Goal: Check status: Check status

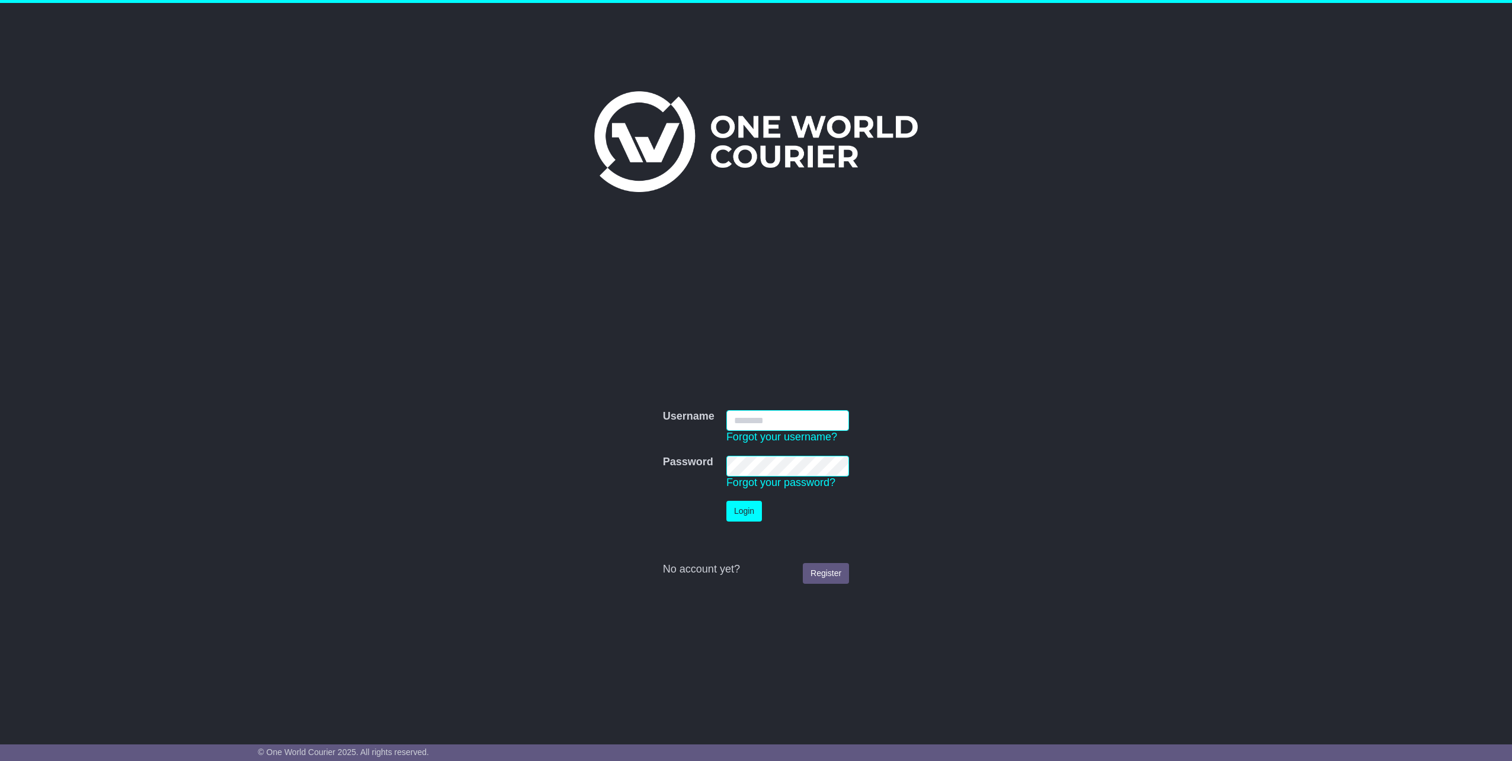
type input "**********"
click at [749, 511] on button "Login" at bounding box center [744, 511] width 36 height 21
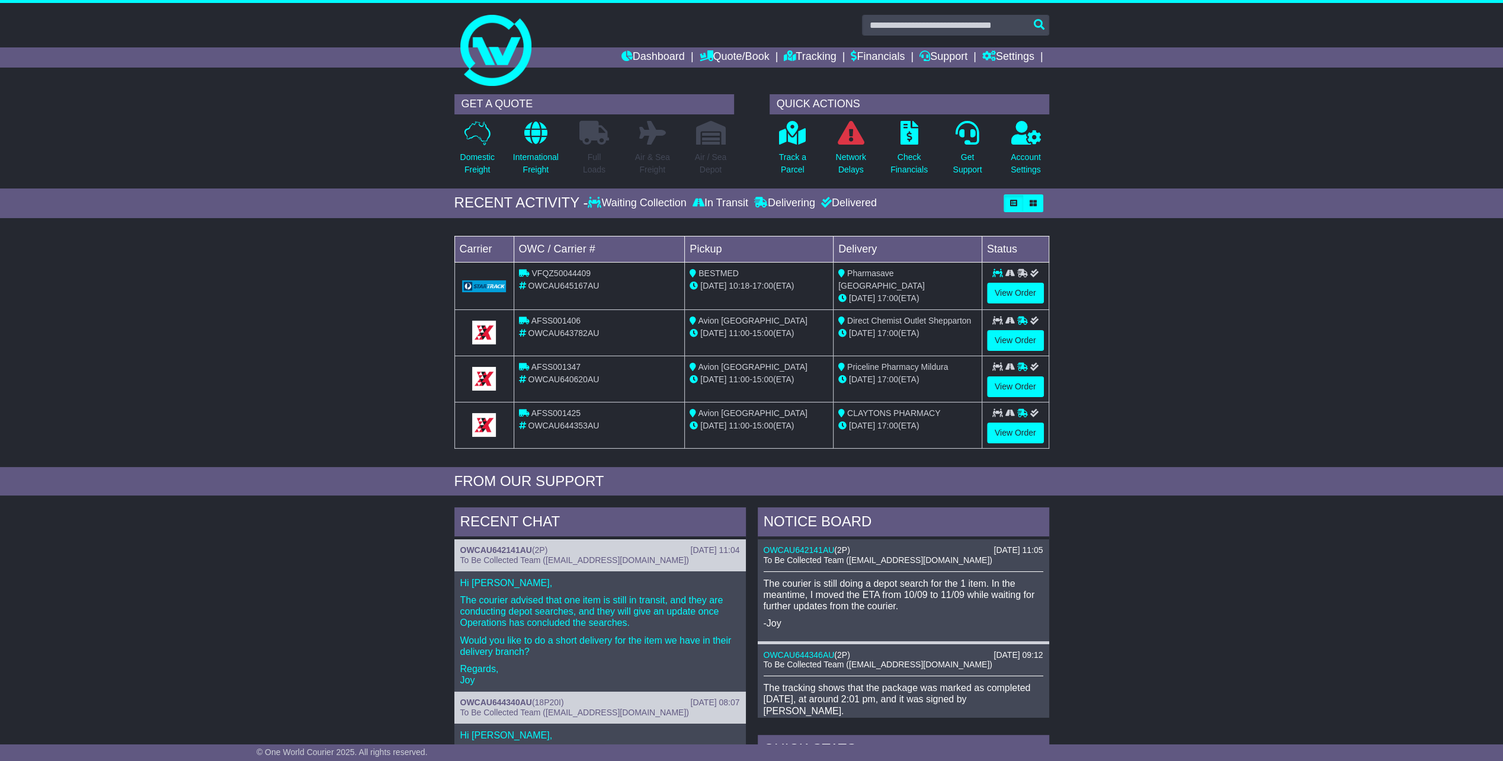
click at [769, 52] on li "Quote/Book Domestic International Saved Quotes Drafts" at bounding box center [741, 57] width 85 height 20
click at [810, 66] on link "Tracking" at bounding box center [810, 57] width 52 height 20
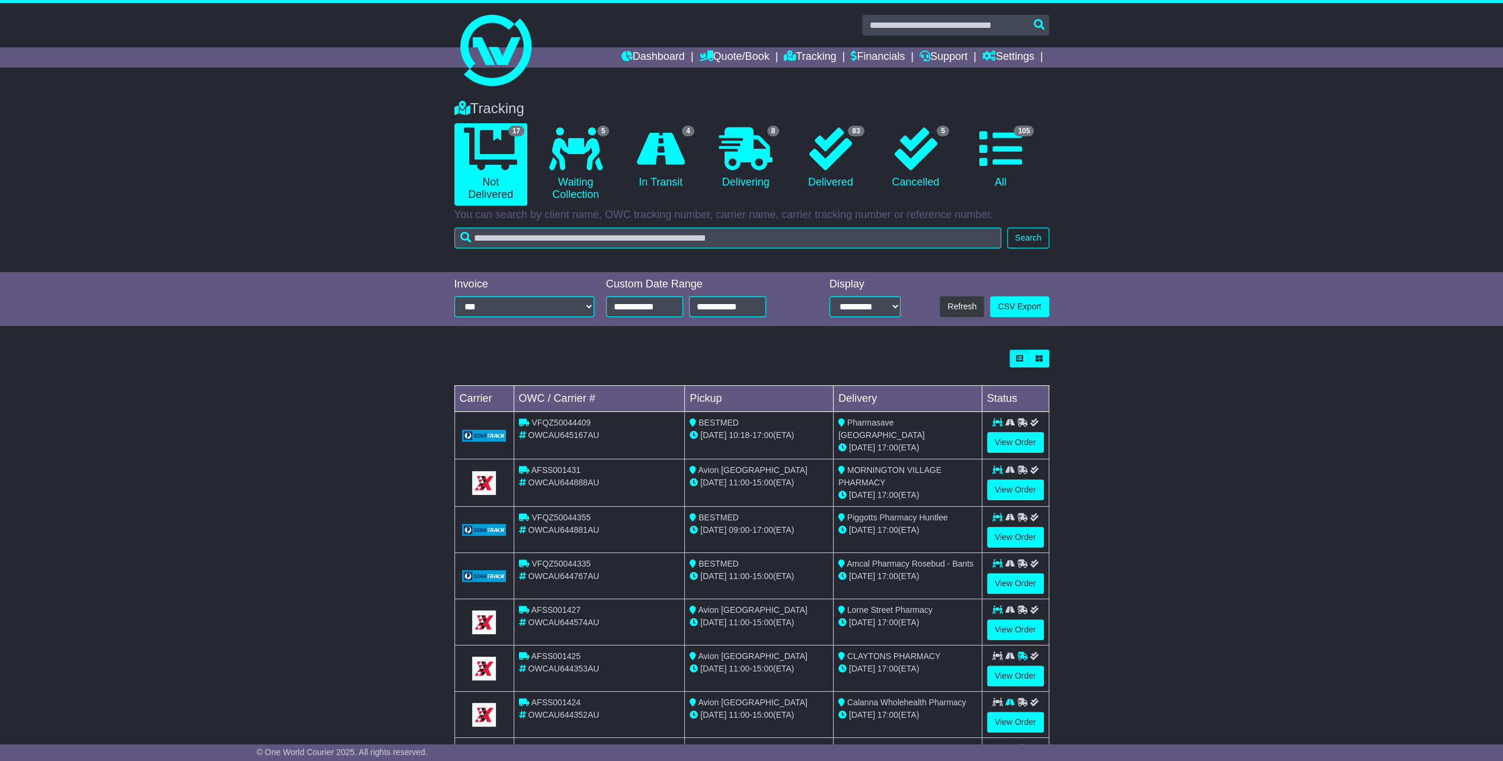
click at [585, 256] on div "Tracking 17 Not Delivered 5 Waiting Collection 4 In Transit 8 Delivering" at bounding box center [751, 180] width 1503 height 184
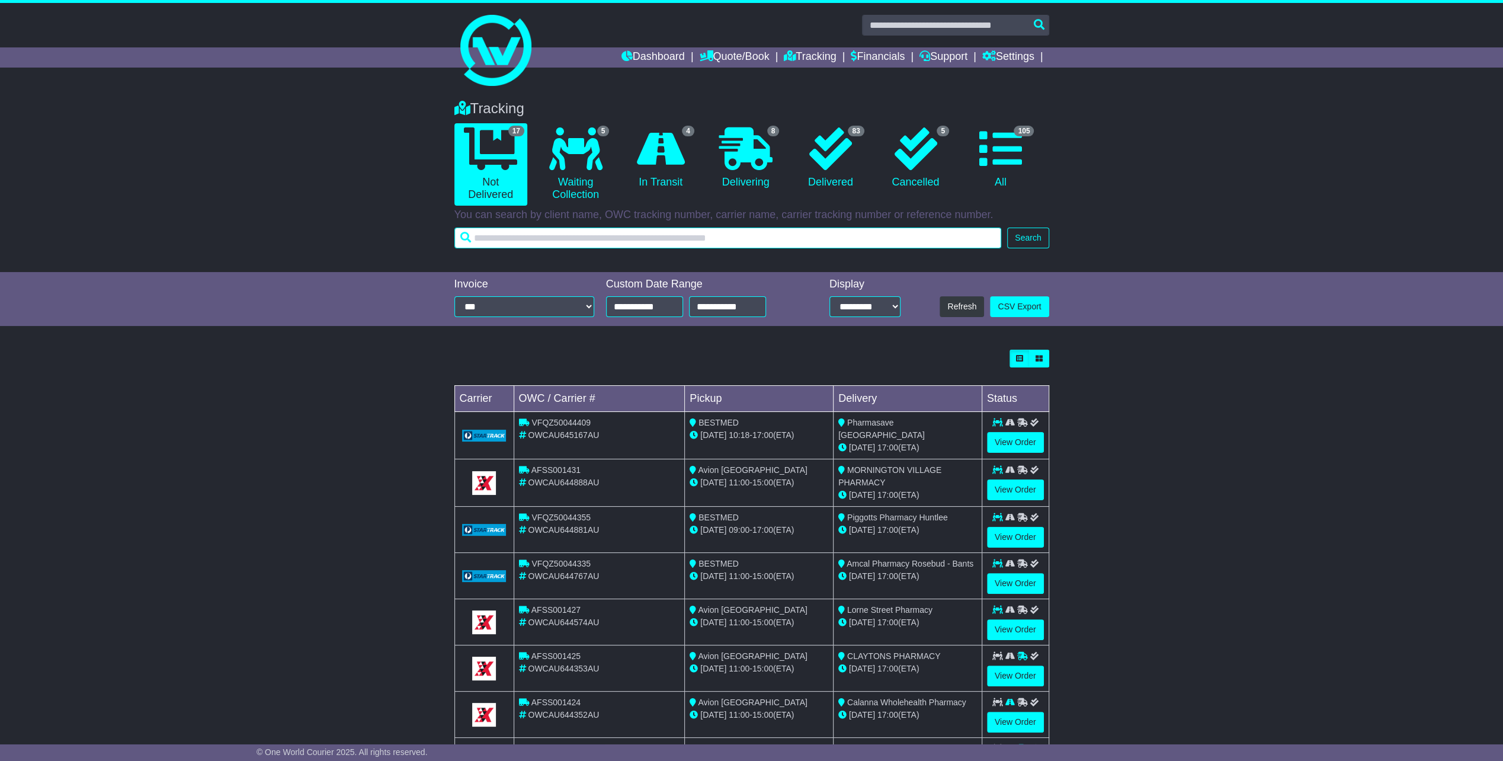
click at [589, 245] on input "text" at bounding box center [727, 237] width 547 height 21
type input "******"
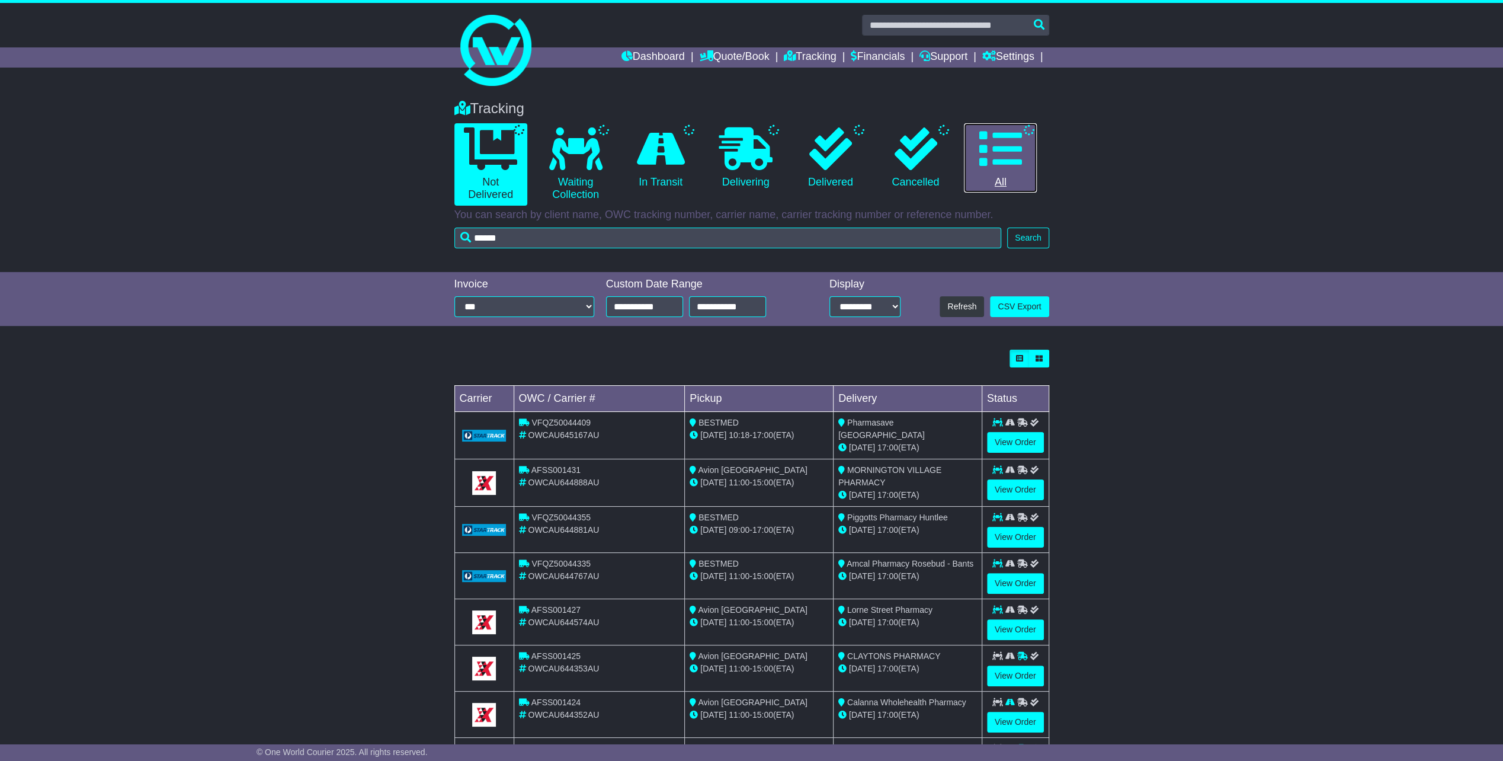
click at [994, 153] on icon at bounding box center [1000, 148] width 43 height 43
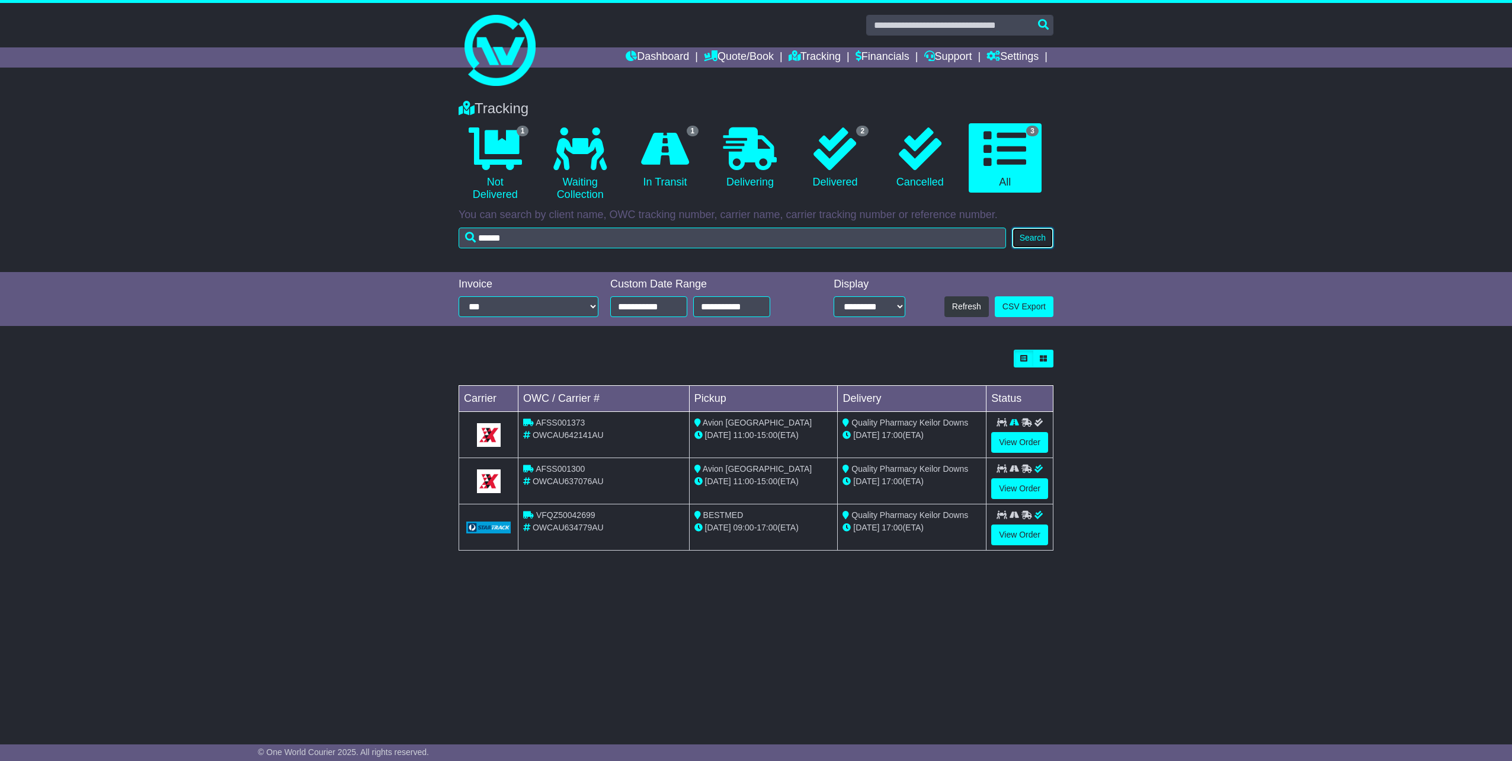
click at [1041, 246] on button "Search" at bounding box center [1032, 237] width 41 height 21
drag, startPoint x: 1150, startPoint y: 550, endPoint x: 1142, endPoint y: 543, distance: 11.3
click at [1150, 550] on div "Loading... No bookings found Carrier OWC / Carrier # Pickup Delivery Status AFS…" at bounding box center [756, 456] width 1512 height 225
click at [1019, 441] on link "View Order" at bounding box center [1019, 442] width 57 height 21
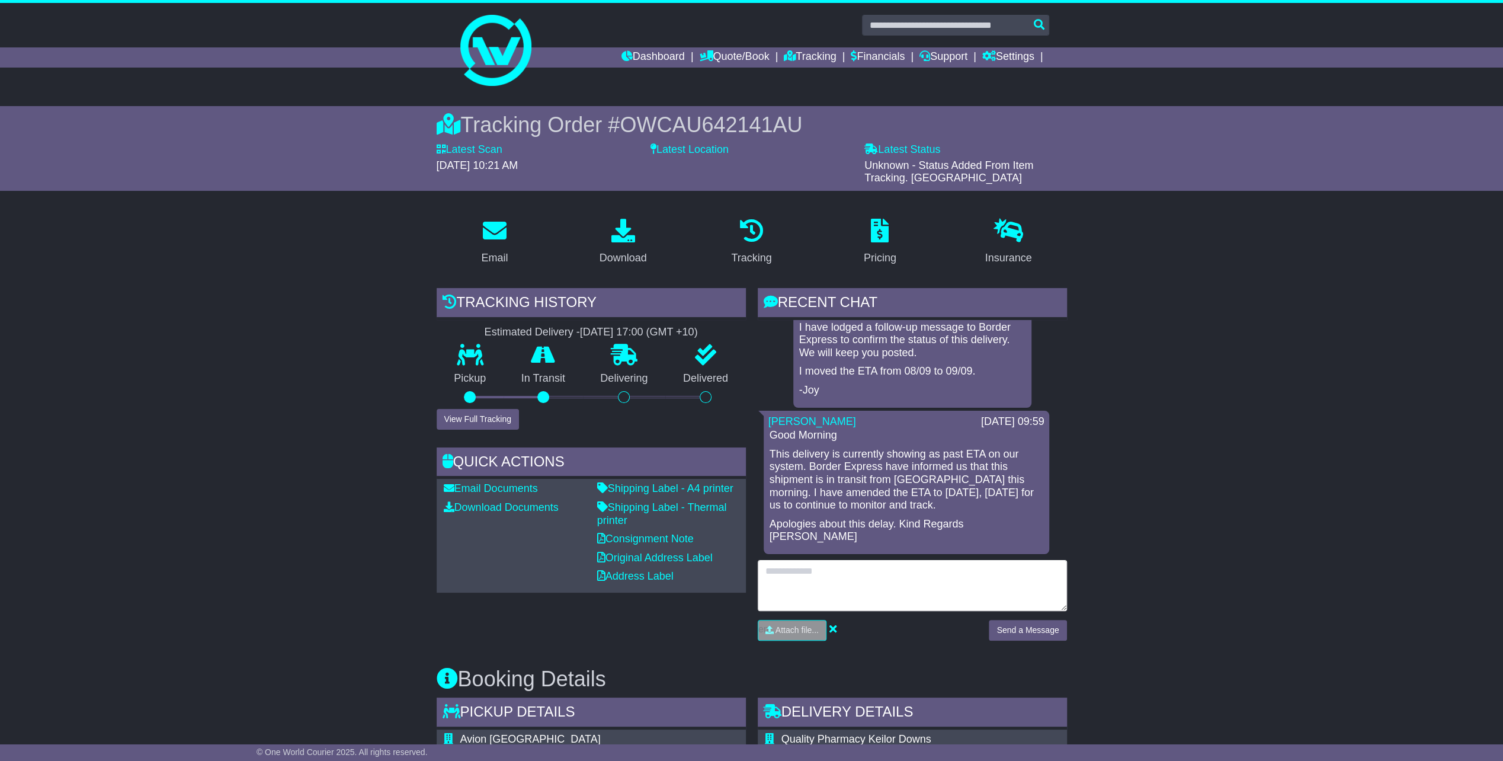
click at [895, 596] on textarea at bounding box center [912, 585] width 309 height 51
click at [890, 592] on textarea "**********" at bounding box center [912, 585] width 309 height 51
click at [894, 584] on textarea "**********" at bounding box center [912, 585] width 309 height 51
type textarea "**********"
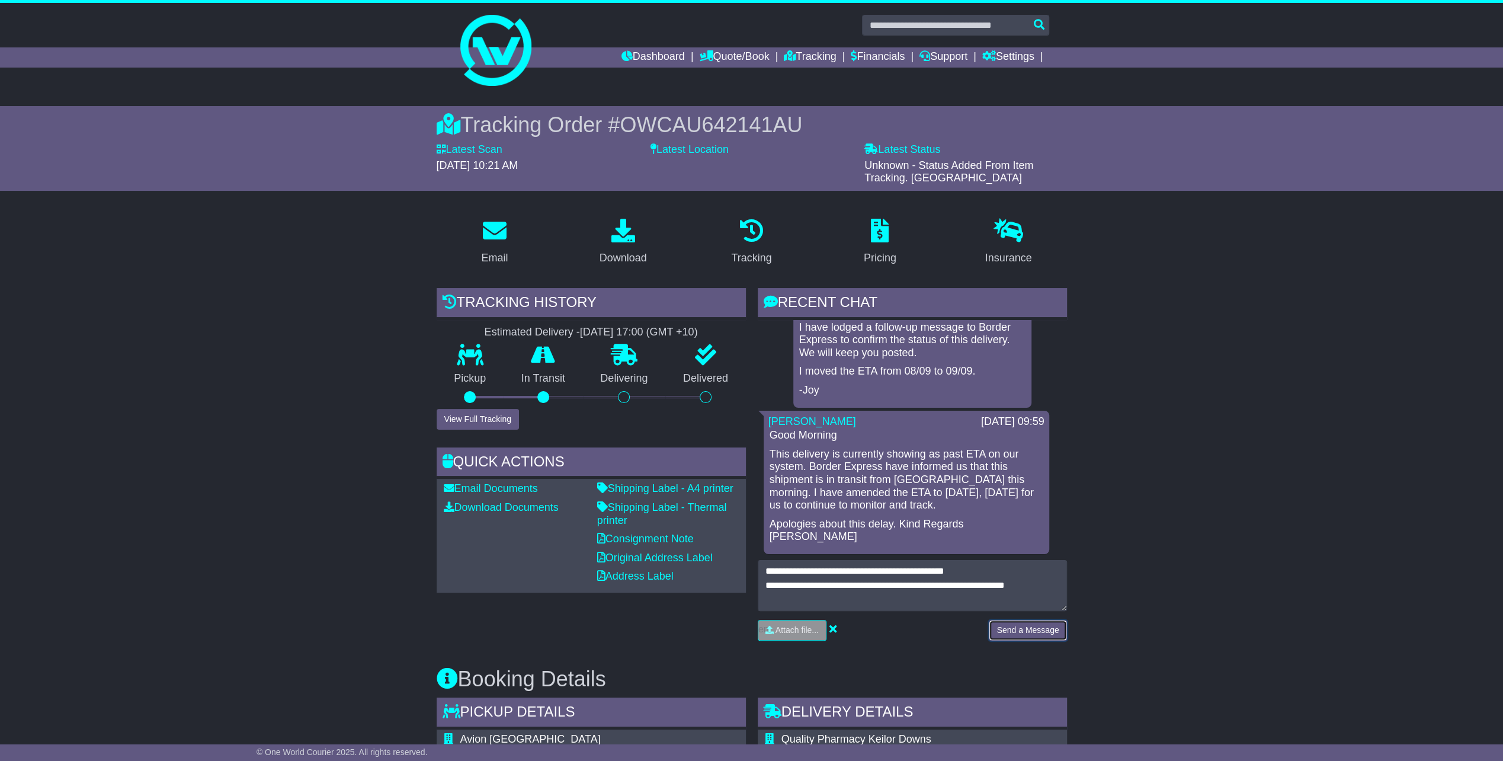
click at [1014, 634] on button "Send a Message" at bounding box center [1028, 630] width 78 height 21
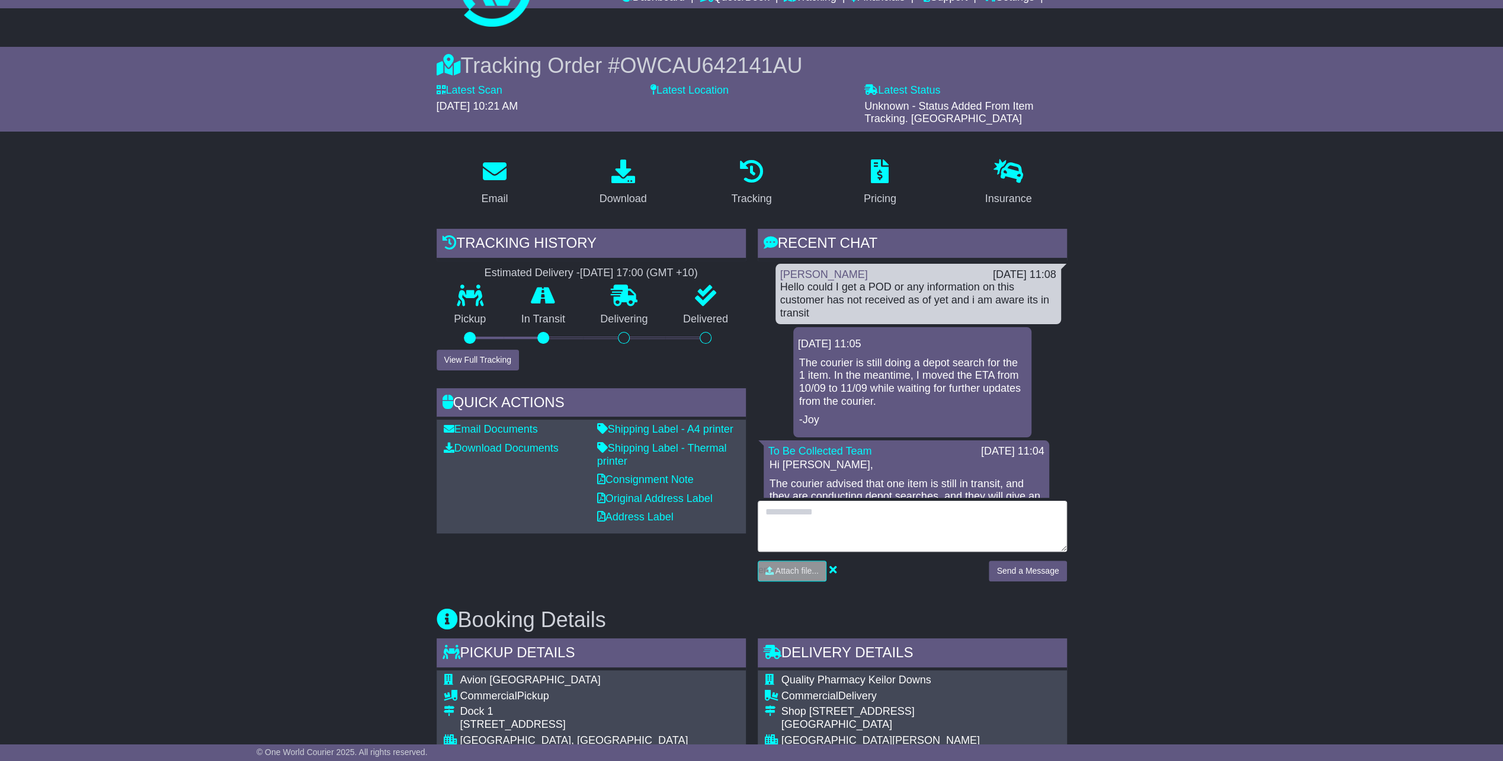
click at [924, 543] on textarea at bounding box center [912, 526] width 309 height 51
type textarea "**********"
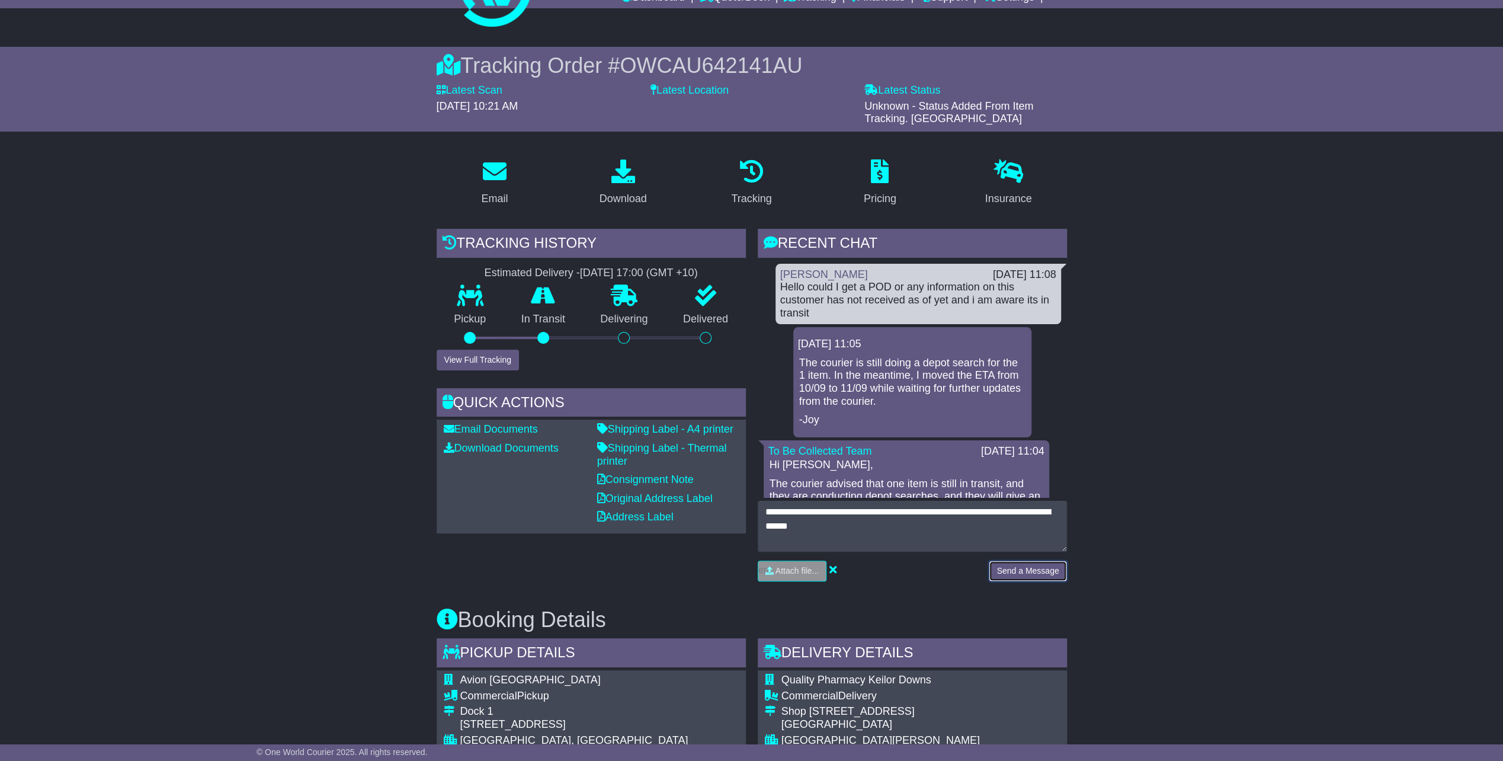
click at [1005, 572] on button "Send a Message" at bounding box center [1028, 570] width 78 height 21
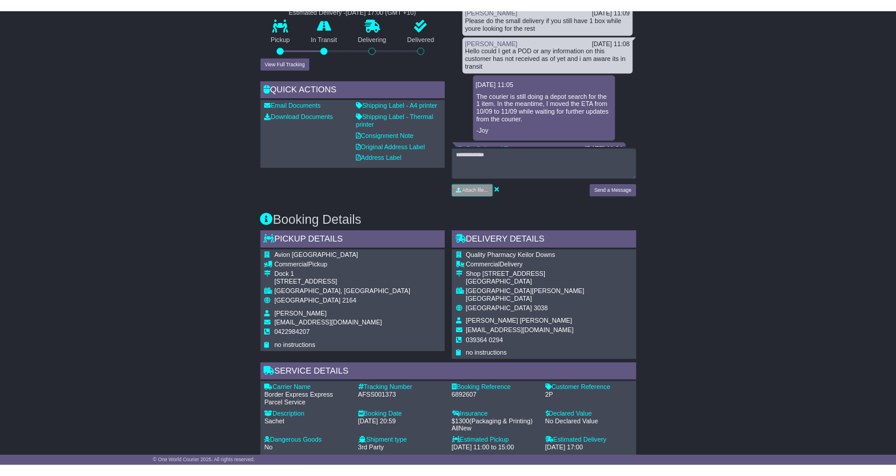
scroll to position [415, 0]
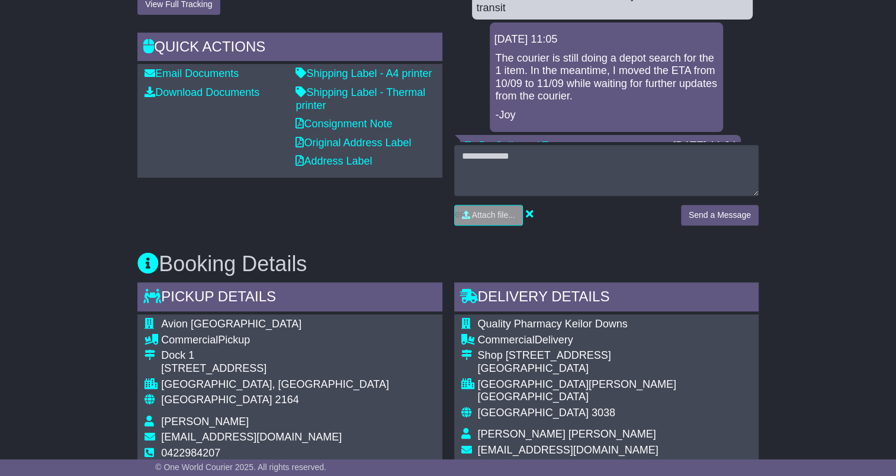
click at [505, 244] on div "Booking Details Pickup Details - Tail Lift Avion Wetherill Park Commercial Pick…" at bounding box center [448, 449] width 633 height 428
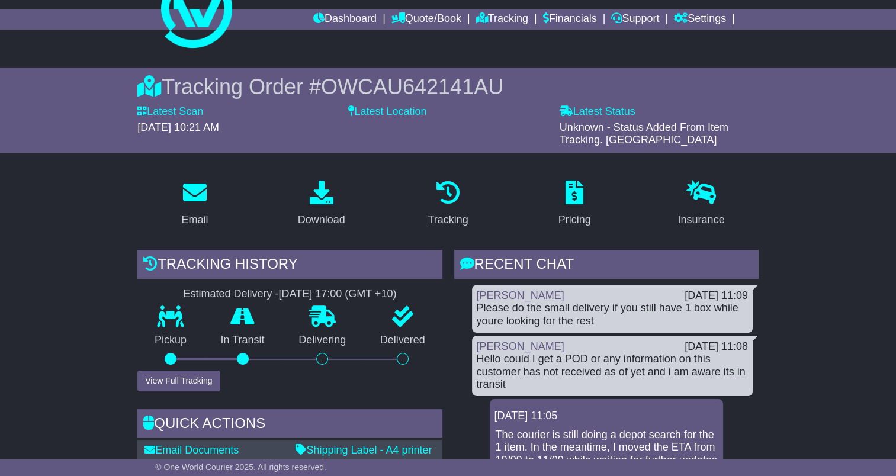
scroll to position [35, 0]
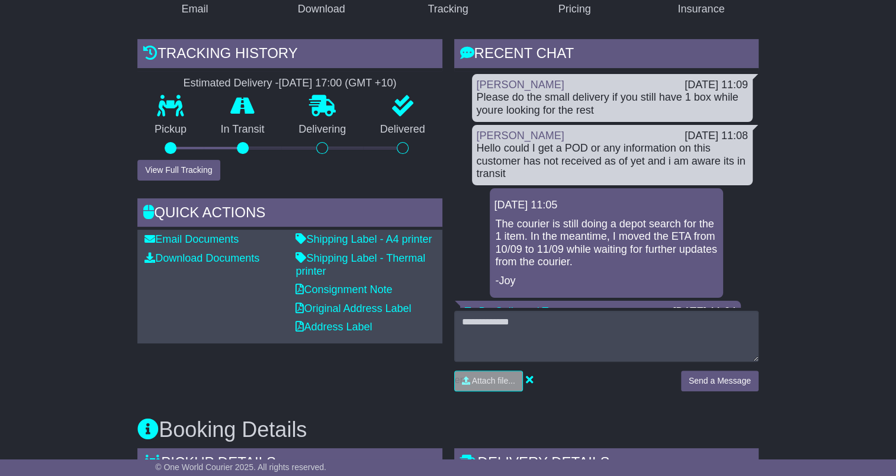
scroll to position [0, 0]
click at [405, 258] on link "Shipping Label - Thermal printer" at bounding box center [361, 264] width 130 height 25
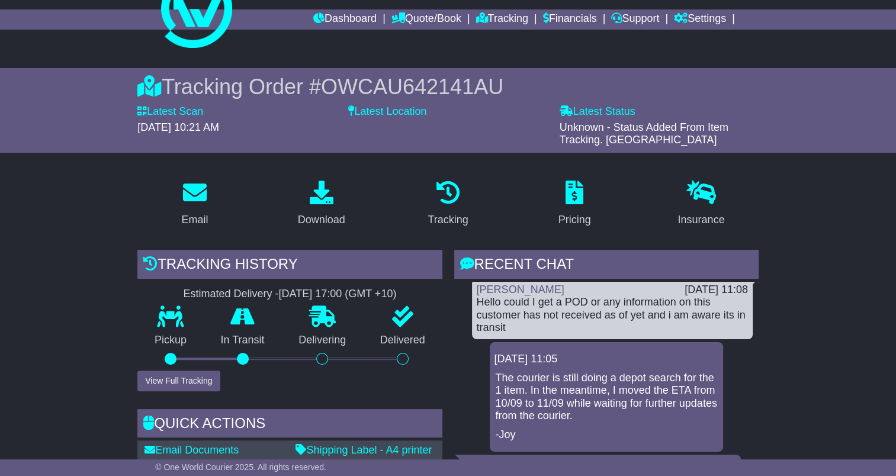
scroll to position [76, 0]
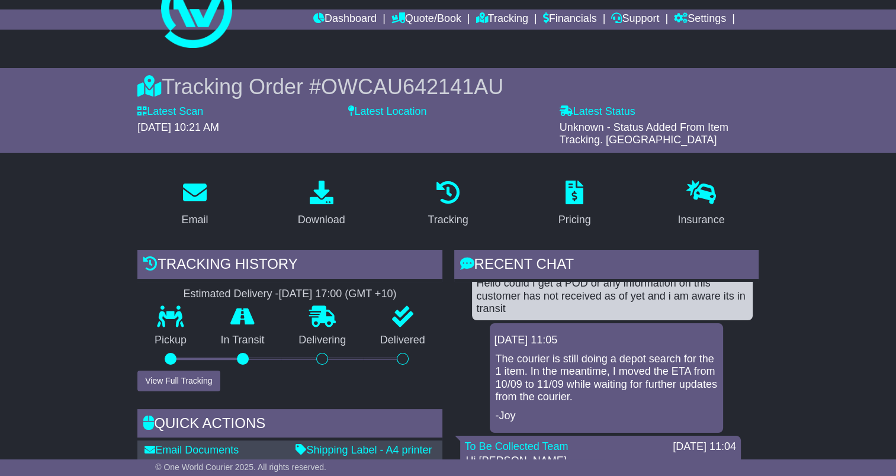
click at [654, 379] on p "The courier is still doing a depot search for the 1 item. In the meantime, I mo…" at bounding box center [607, 378] width 222 height 51
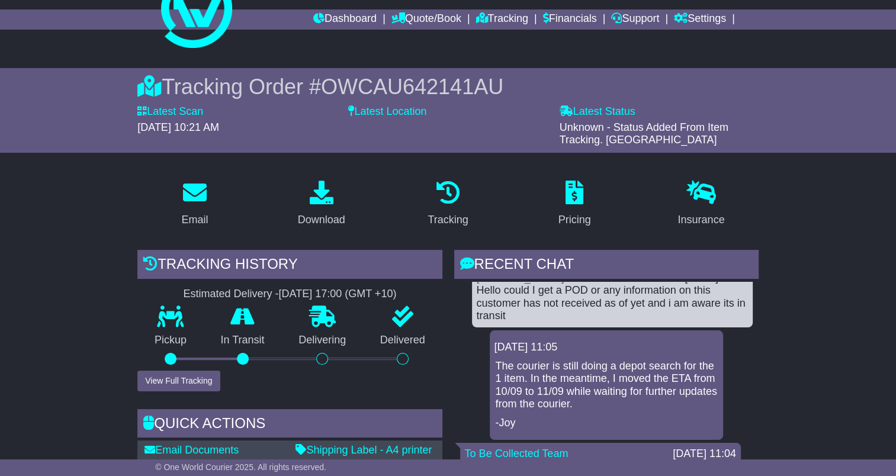
drag, startPoint x: 654, startPoint y: 379, endPoint x: 661, endPoint y: 333, distance: 46.2
click at [661, 333] on div "11 Sep 2025 11:05 The courier is still doing a depot search for the 1 item. In …" at bounding box center [606, 386] width 233 height 110
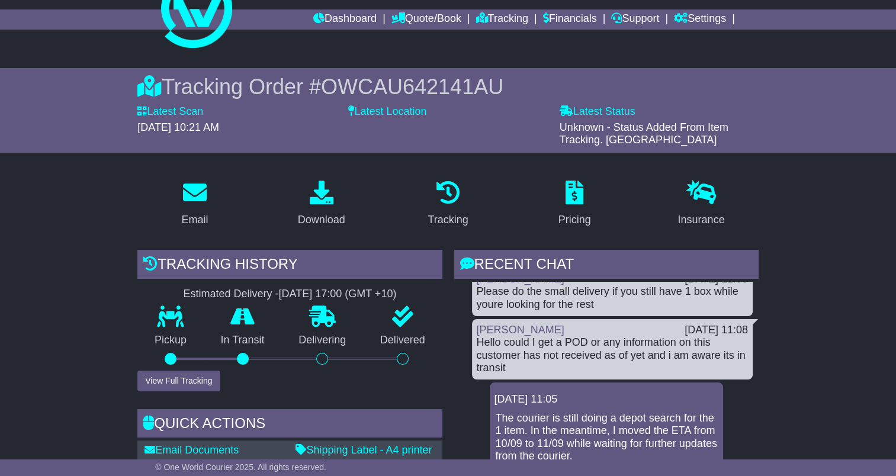
scroll to position [0, 0]
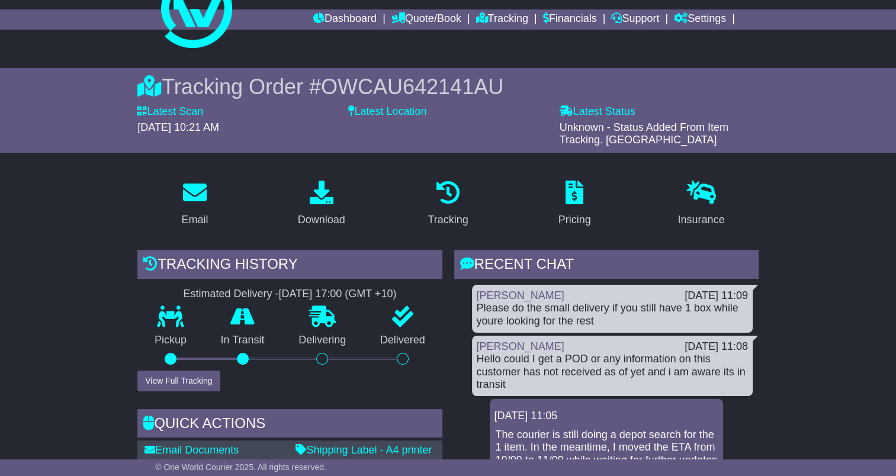
drag, startPoint x: 661, startPoint y: 333, endPoint x: 649, endPoint y: 197, distance: 136.8
click at [649, 197] on div "Insurance" at bounding box center [701, 205] width 127 height 56
